Goal: Use online tool/utility

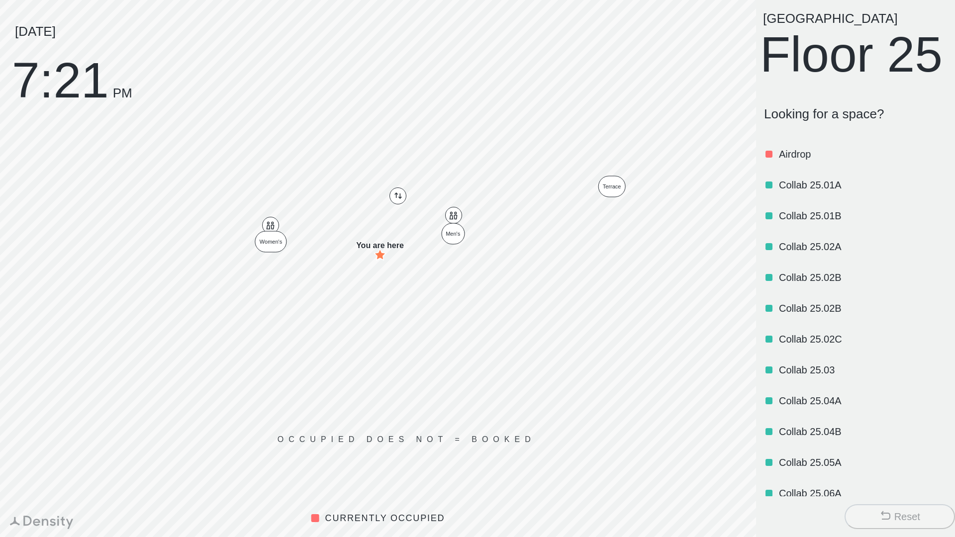
click at [887, 510] on icon at bounding box center [885, 516] width 12 height 12
click at [876, 514] on button "Reset" at bounding box center [899, 516] width 110 height 25
click at [872, 520] on button "Reset" at bounding box center [899, 516] width 110 height 25
click at [876, 519] on button "Reset" at bounding box center [899, 516] width 110 height 25
click at [874, 519] on button "Reset" at bounding box center [899, 516] width 110 height 25
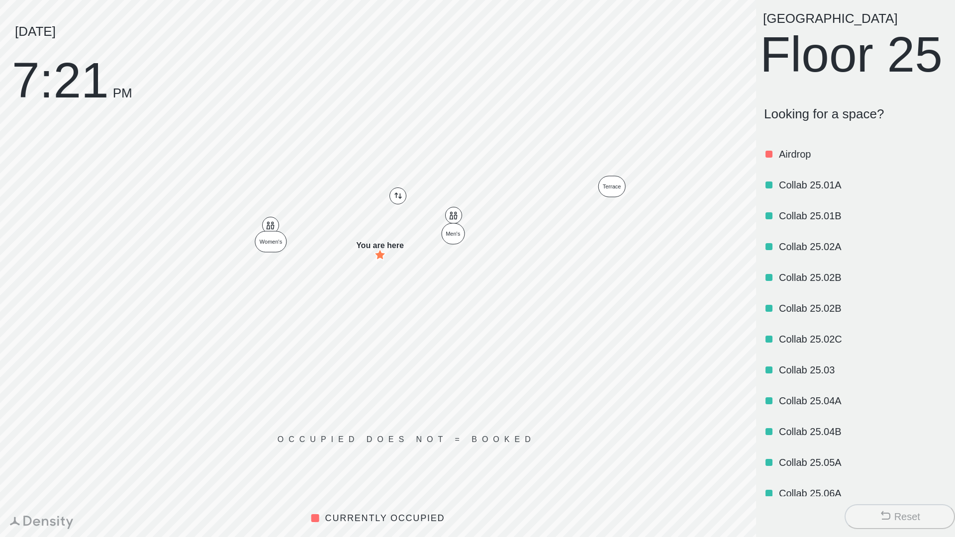
click at [865, 525] on button "Reset" at bounding box center [899, 516] width 110 height 25
click at [879, 511] on icon at bounding box center [885, 516] width 12 height 12
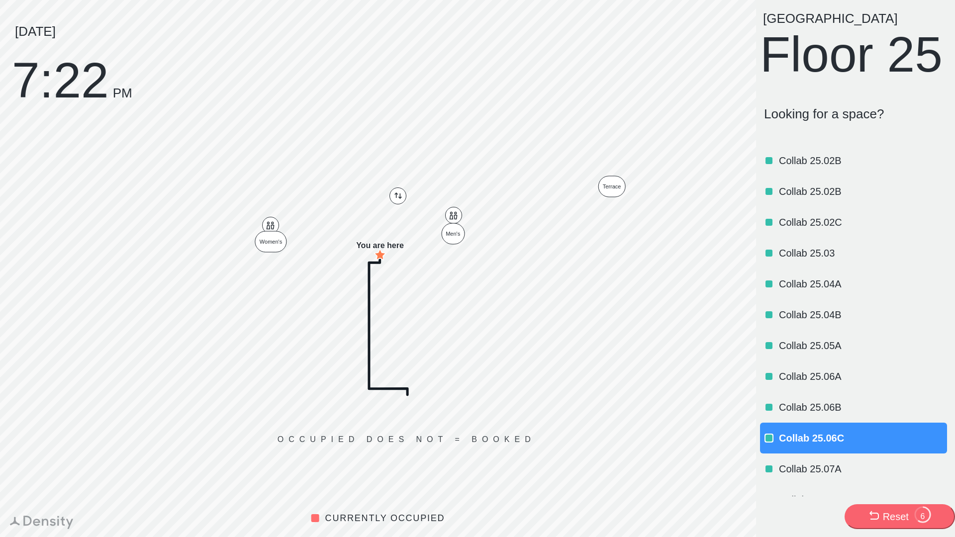
click at [865, 512] on button "Reset 6" at bounding box center [899, 516] width 110 height 25
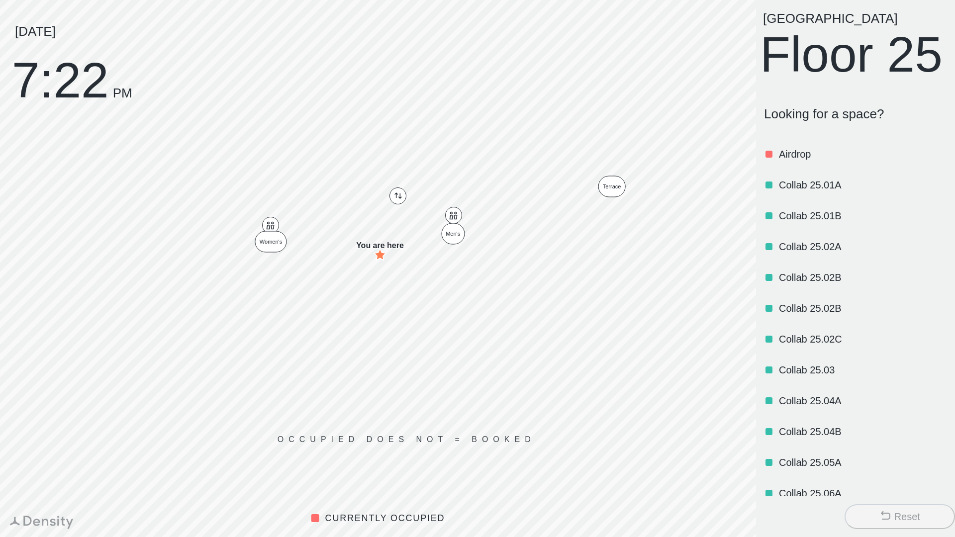
scroll to position [86, 0]
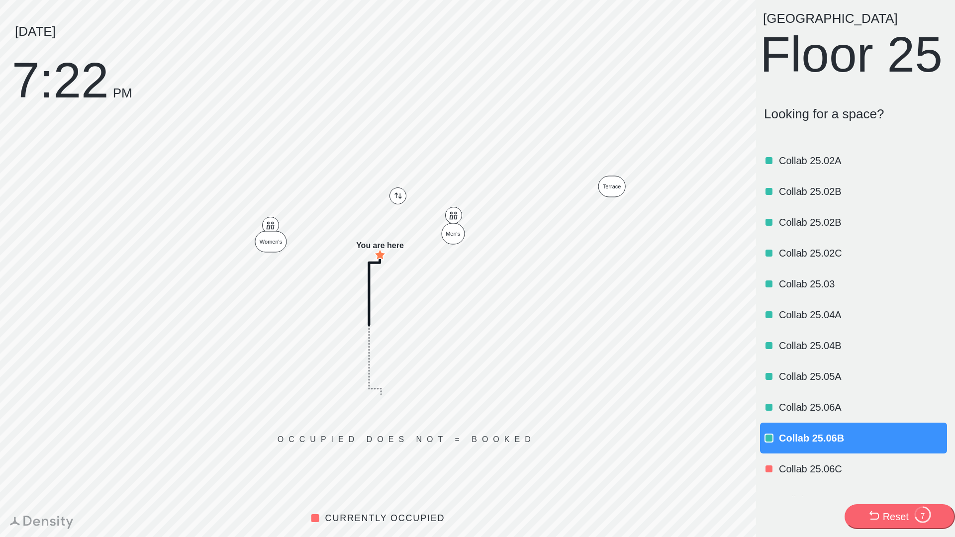
click at [880, 518] on div "Reset 7" at bounding box center [900, 517] width 64 height 22
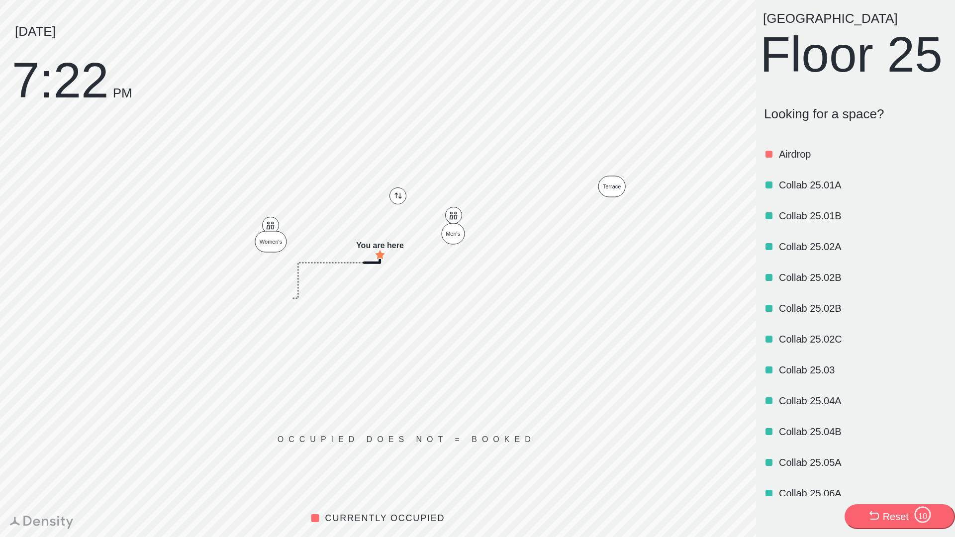
scroll to position [610, 0]
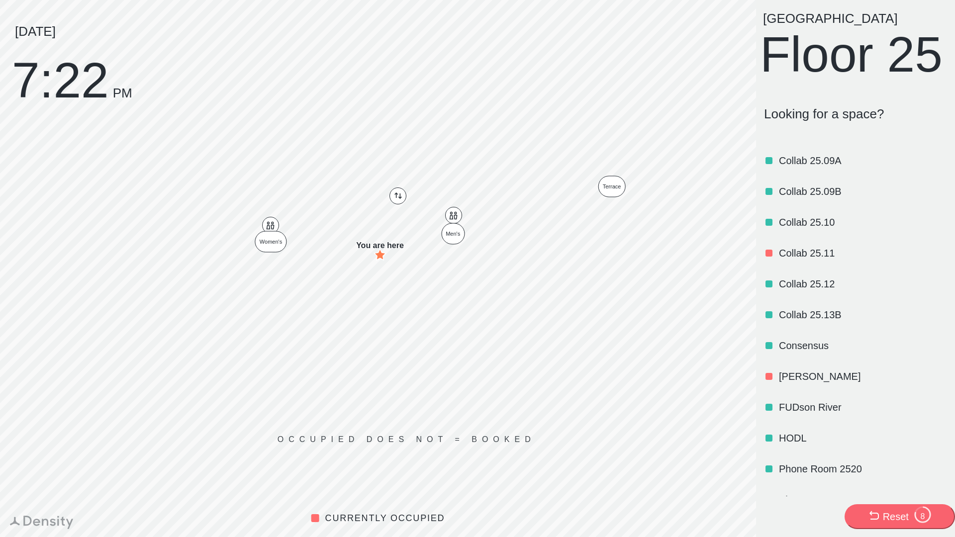
click at [910, 514] on div "Reset 8" at bounding box center [900, 517] width 64 height 22
